Goal: Navigation & Orientation: Find specific page/section

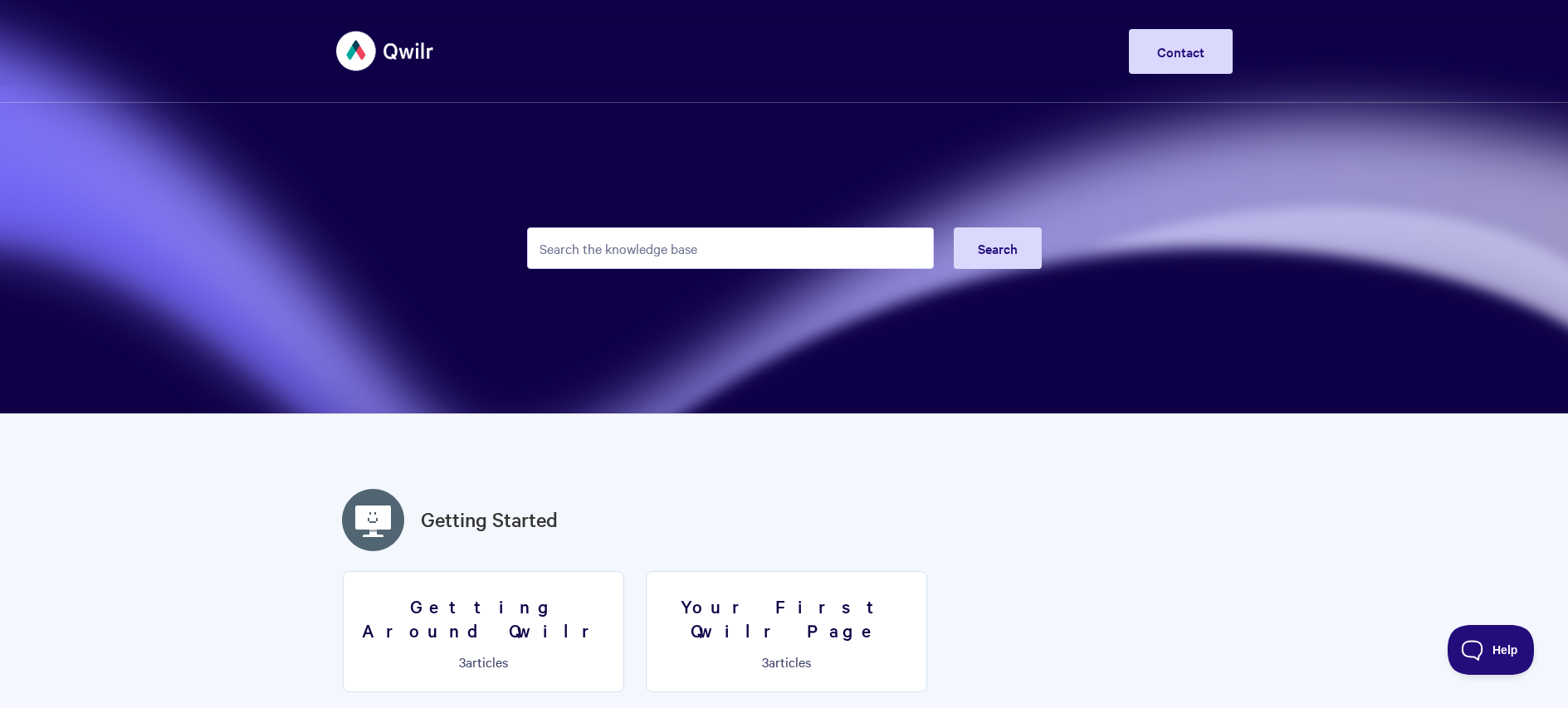
click at [371, 39] on img at bounding box center [385, 51] width 99 height 62
click at [382, 53] on img at bounding box center [385, 51] width 99 height 62
